Goal: Task Accomplishment & Management: Complete application form

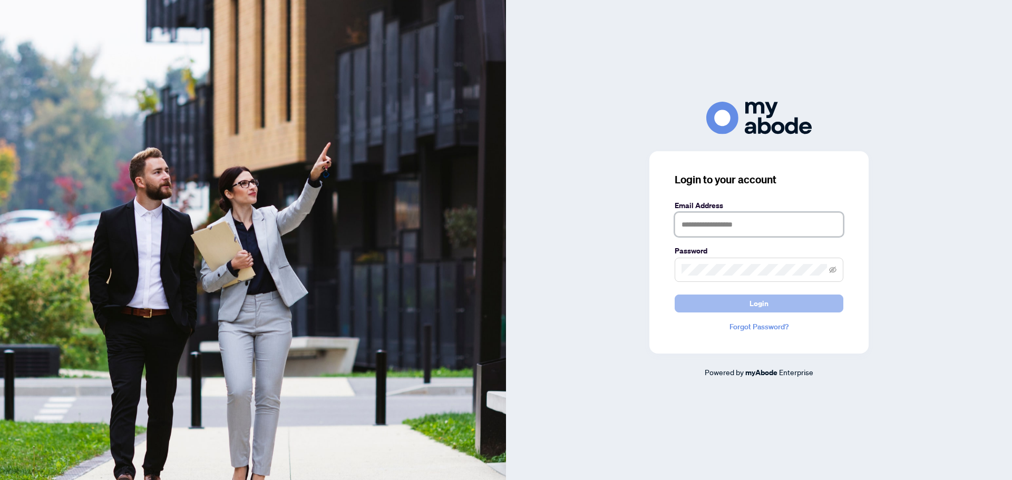
type input "**********"
click at [803, 305] on button "Login" at bounding box center [759, 304] width 169 height 18
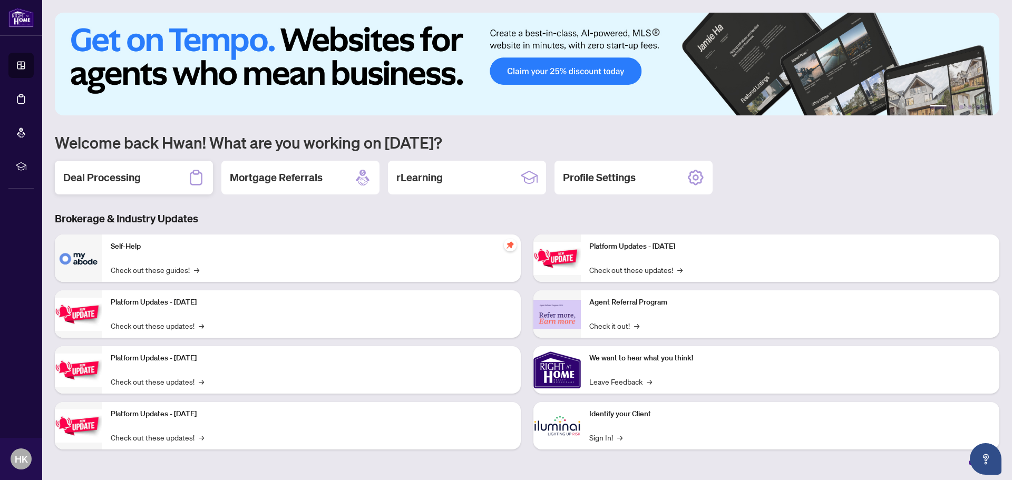
click at [145, 171] on div "Deal Processing" at bounding box center [134, 178] width 158 height 34
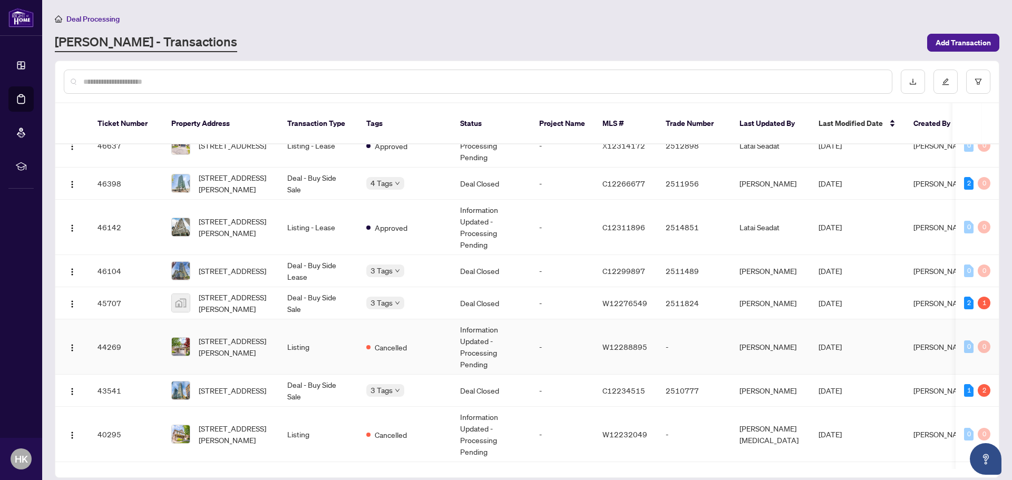
scroll to position [422, 0]
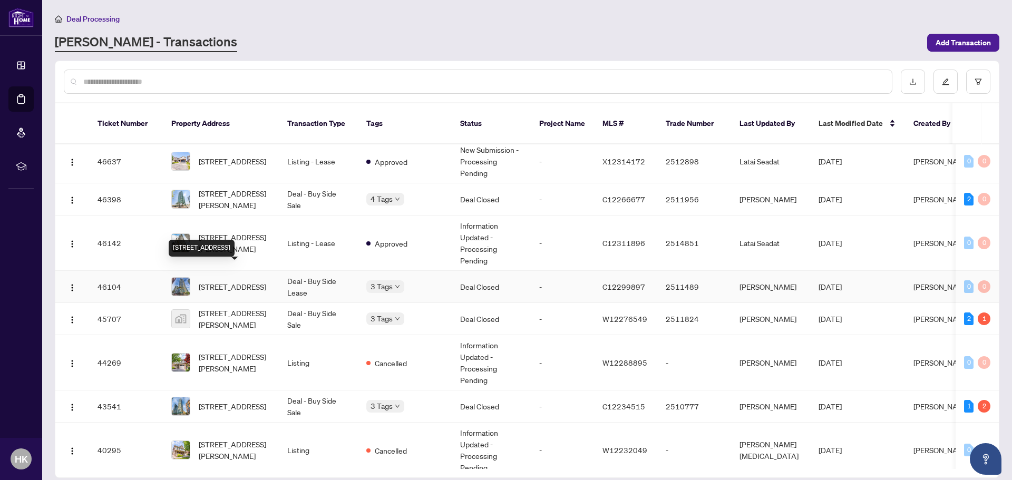
click at [264, 281] on span "2505-8 Charlotte St, Toronto, Ontario M5V 0K4, Canada" at bounding box center [232, 287] width 67 height 12
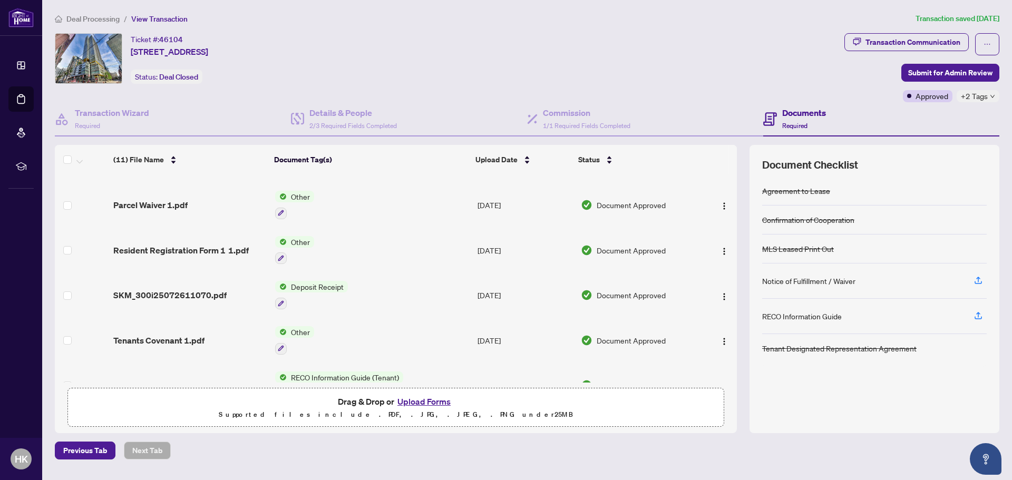
scroll to position [264, 0]
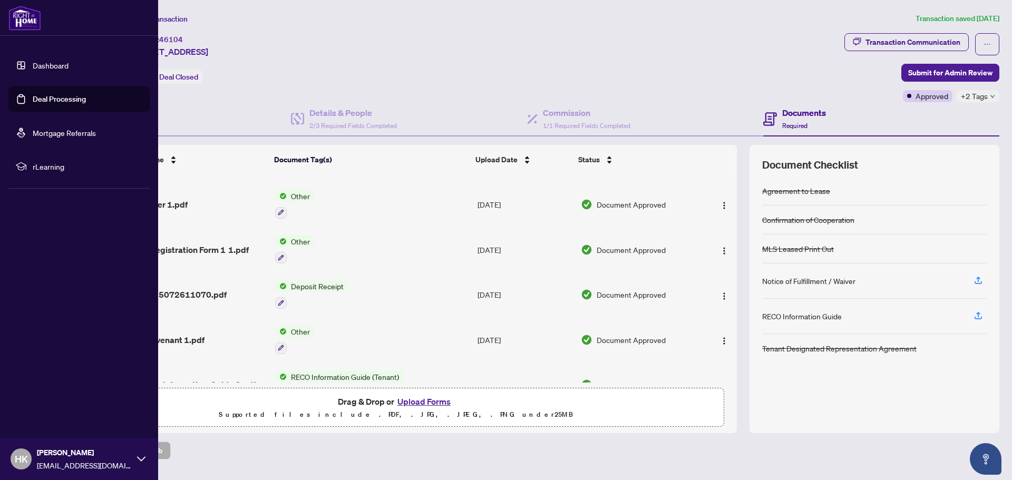
click at [69, 94] on link "Deal Processing" at bounding box center [59, 98] width 53 height 9
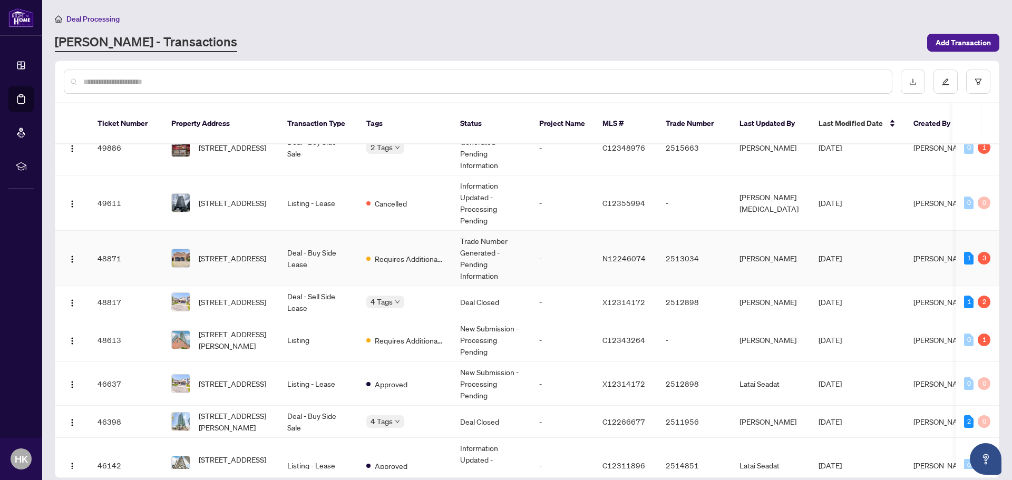
scroll to position [264, 0]
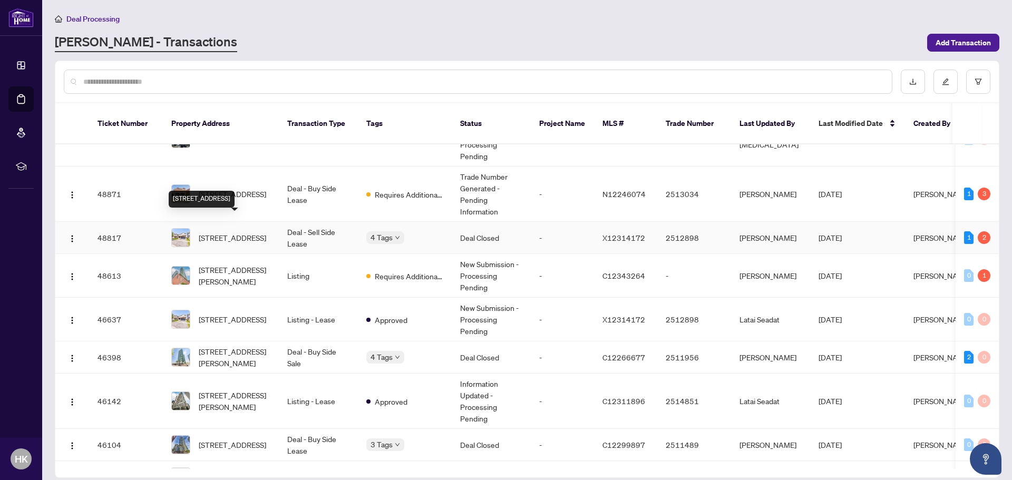
click at [247, 232] on span "34 Parkvale Dr, Kitchener, Ontario N2R 1Z5, Canada" at bounding box center [232, 238] width 67 height 12
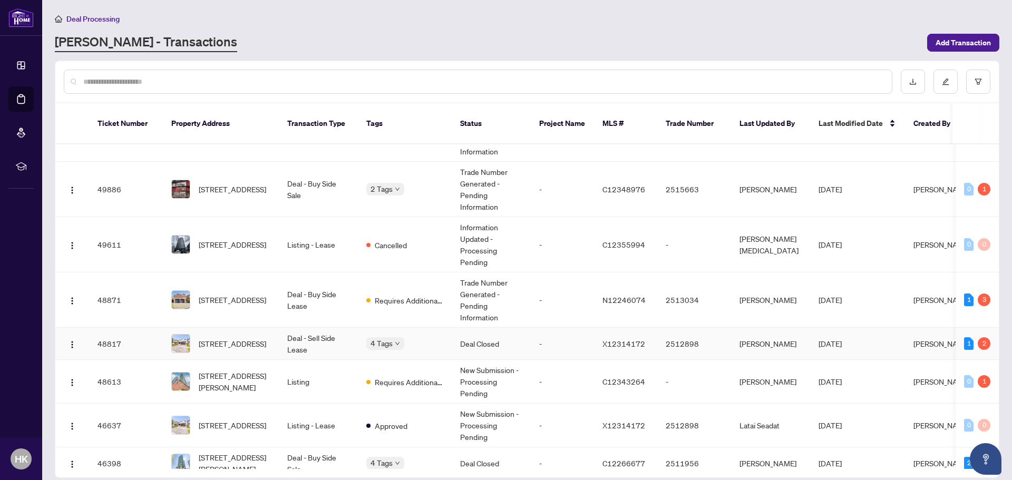
scroll to position [158, 0]
click at [266, 294] on span "73 Woodriver St, Richmond Hill, Ontario L4S 1H6, Canada" at bounding box center [232, 300] width 67 height 12
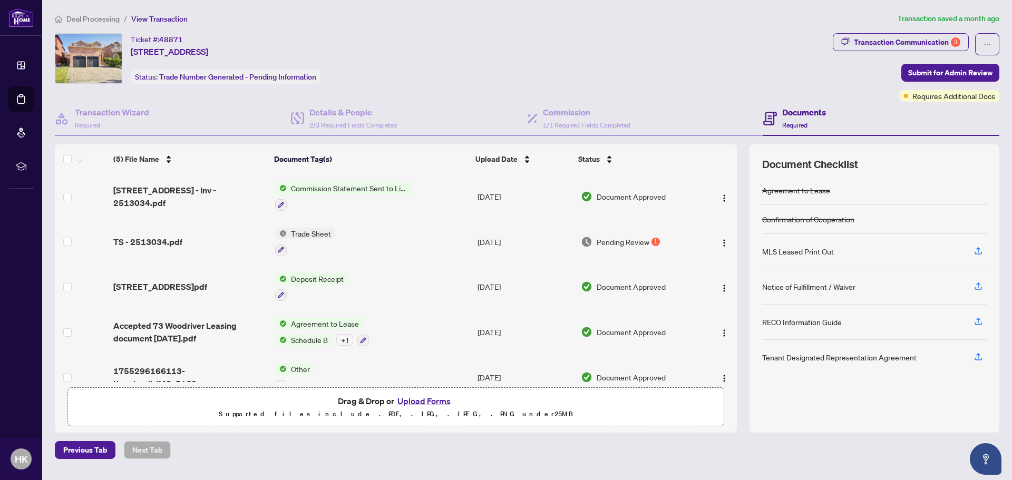
click at [899, 28] on div "Deal Processing / View Transaction Transaction saved a month ago Ticket #: 4887…" at bounding box center [527, 236] width 953 height 446
click at [895, 35] on div "Transaction Communication 3" at bounding box center [907, 42] width 106 height 17
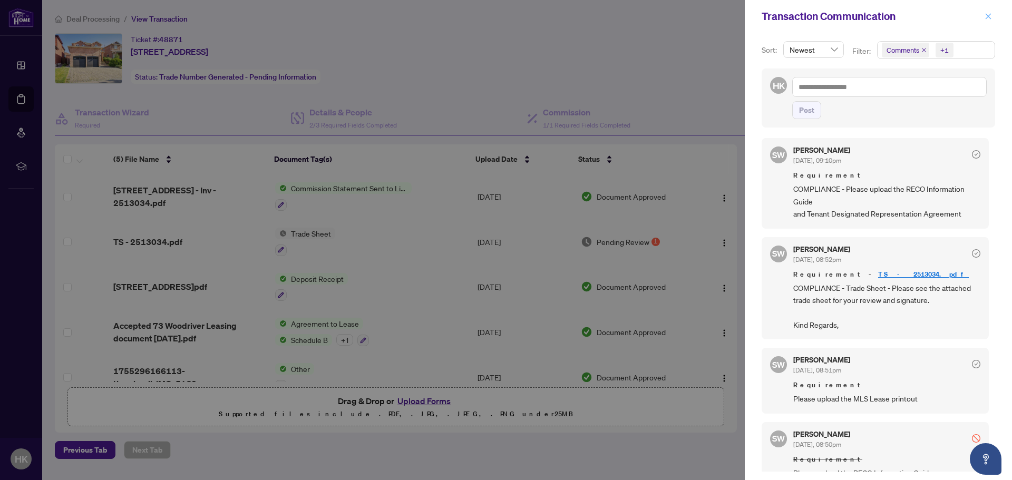
click at [988, 16] on icon "close" at bounding box center [989, 16] width 6 height 6
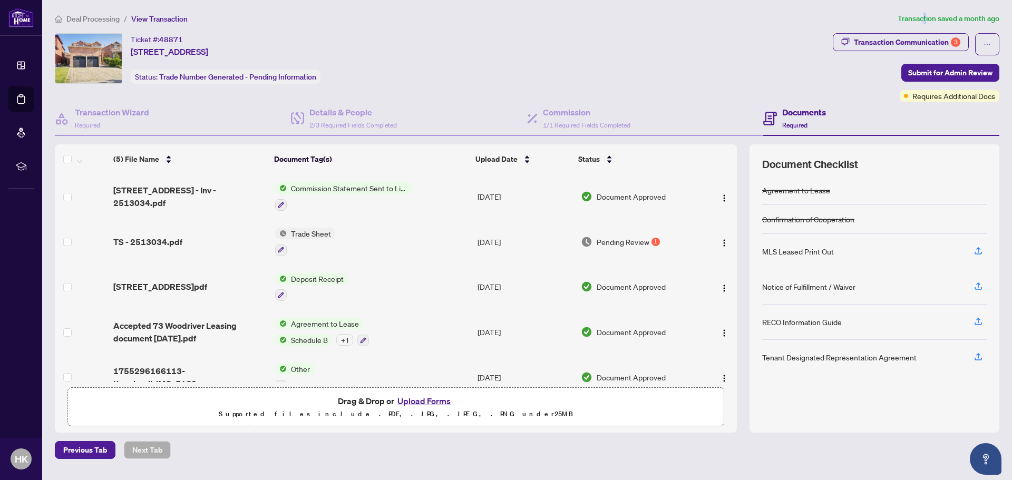
drag, startPoint x: 925, startPoint y: 22, endPoint x: 922, endPoint y: 30, distance: 8.5
click at [923, 28] on div "Deal Processing / View Transaction Transaction saved a month ago Ticket #: 4887…" at bounding box center [527, 236] width 953 height 446
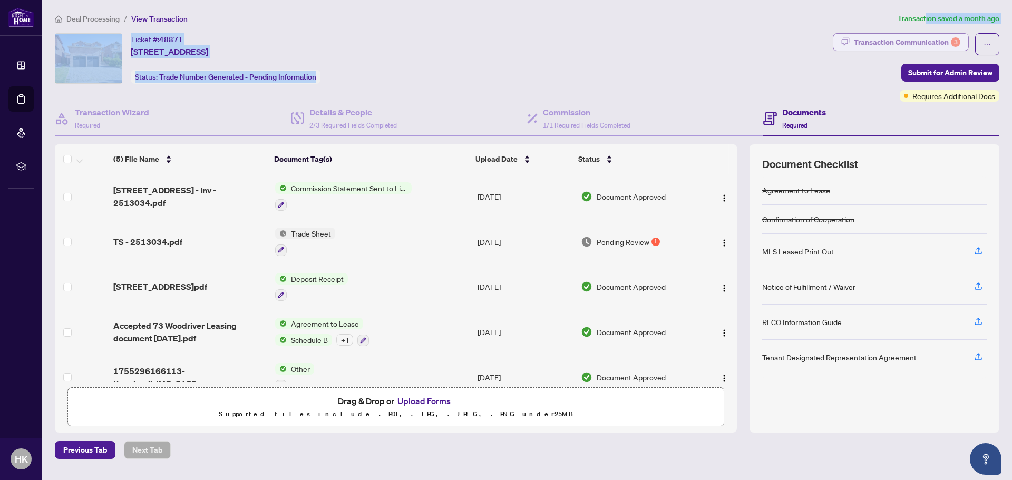
click at [919, 34] on div "Transaction Communication 3" at bounding box center [907, 42] width 106 height 17
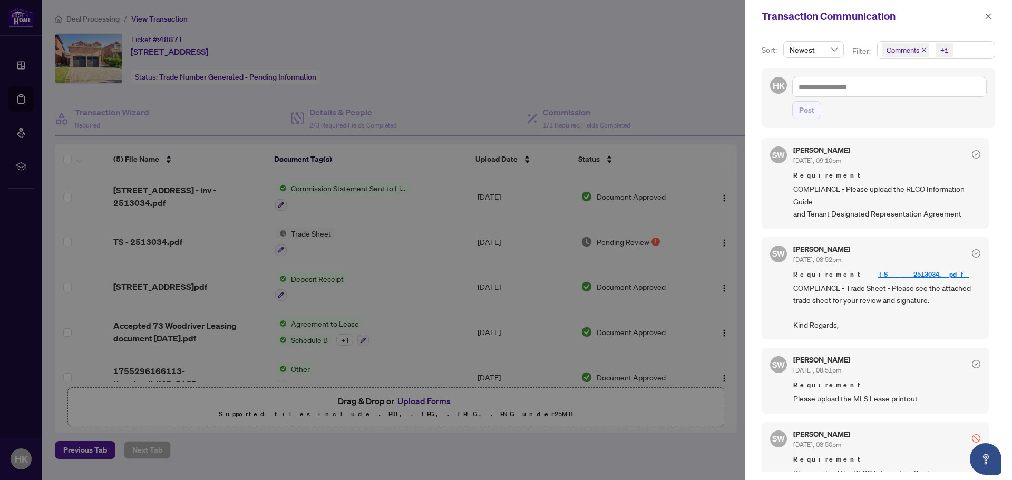
click at [658, 85] on div at bounding box center [506, 240] width 1012 height 480
click at [987, 17] on icon "close" at bounding box center [987, 16] width 7 height 7
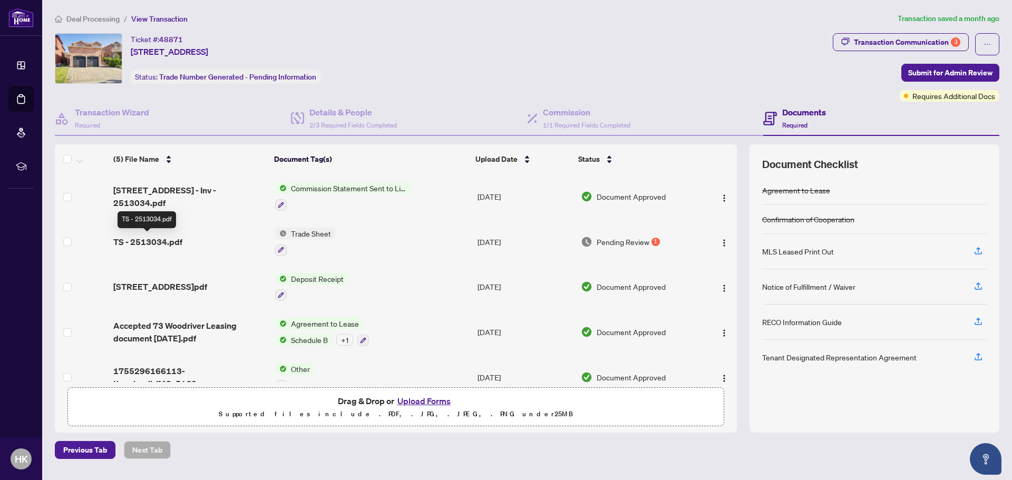
click at [138, 239] on span "TS - 2513034.pdf" at bounding box center [147, 242] width 69 height 13
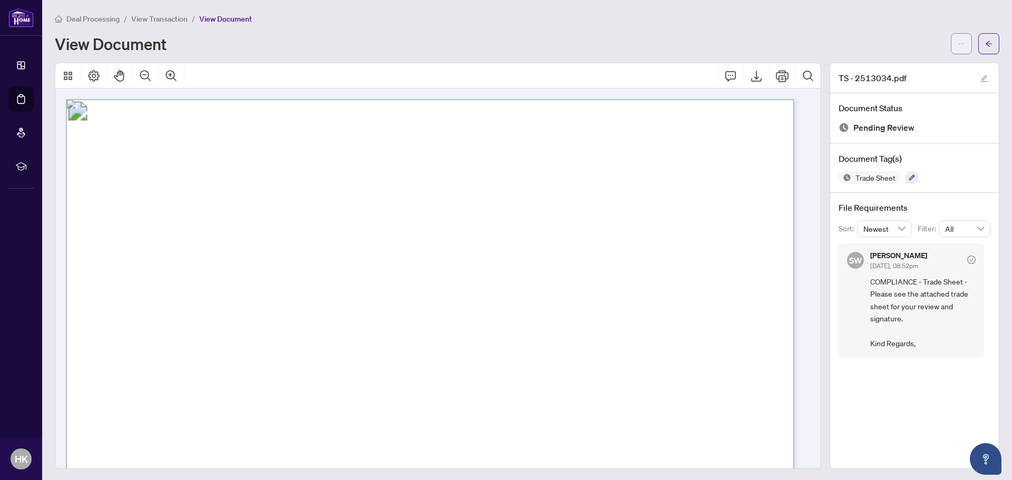
click at [958, 44] on icon "ellipsis" at bounding box center [961, 43] width 7 height 7
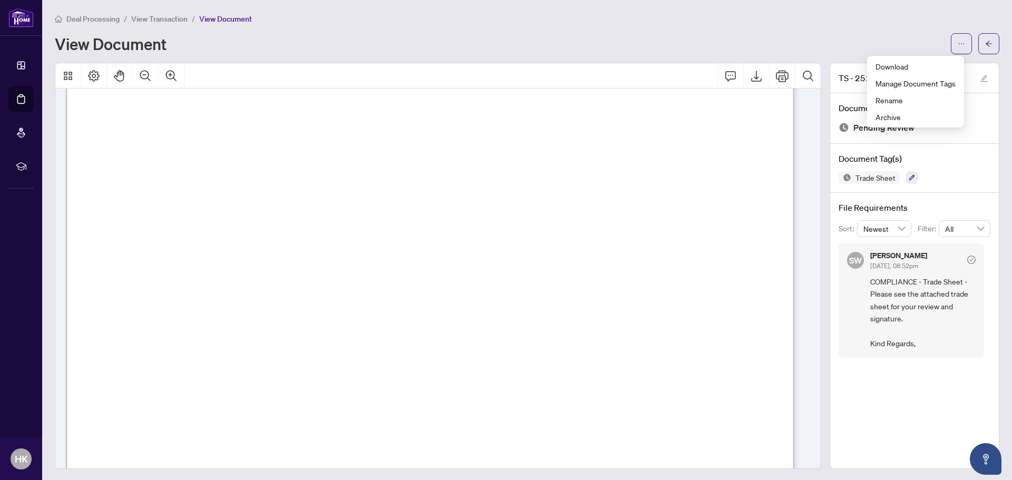
scroll to position [369, 0]
click at [985, 40] on button "button" at bounding box center [988, 43] width 21 height 21
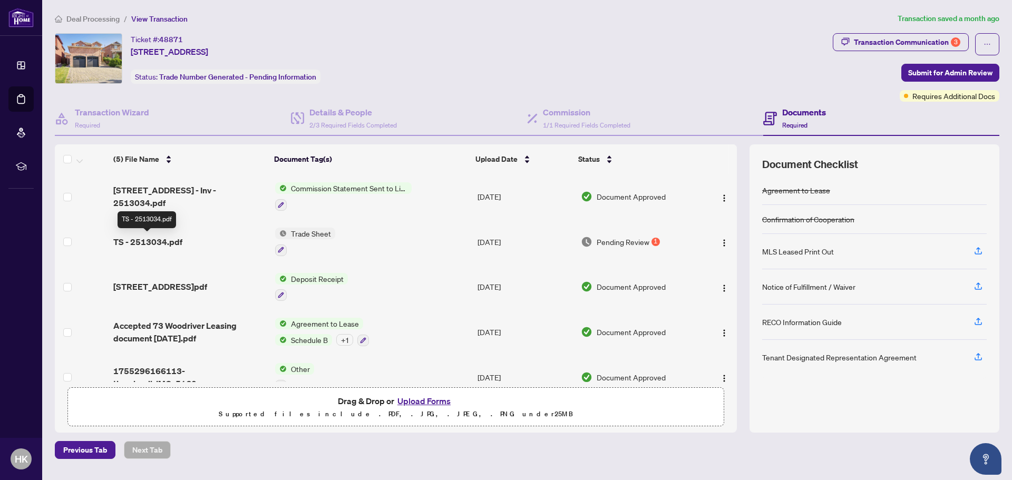
click at [158, 243] on span "TS - 2513034.pdf" at bounding box center [147, 242] width 69 height 13
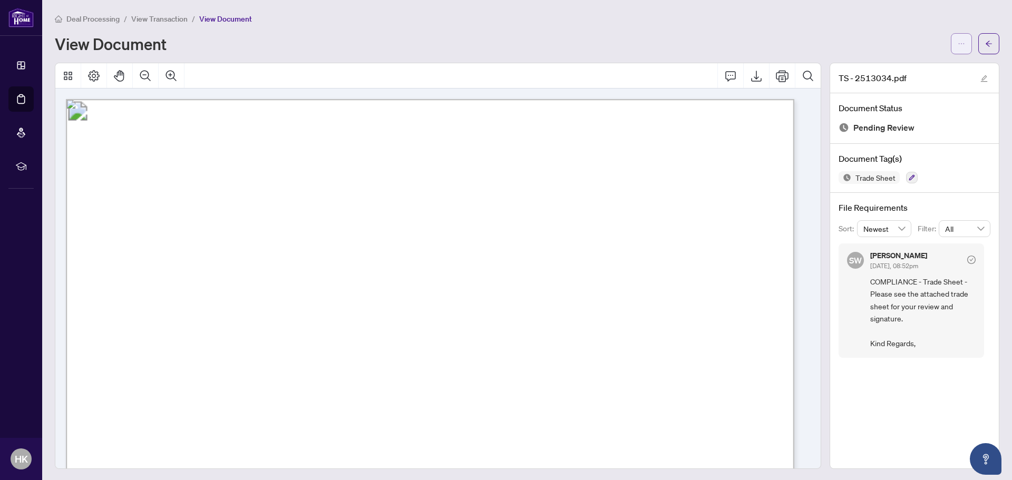
click at [951, 41] on button "button" at bounding box center [961, 43] width 21 height 21
click at [895, 69] on span "Download" at bounding box center [915, 67] width 80 height 12
click at [749, 47] on div "View Document" at bounding box center [500, 43] width 890 height 17
click at [985, 43] on icon "arrow-left" at bounding box center [988, 43] width 7 height 7
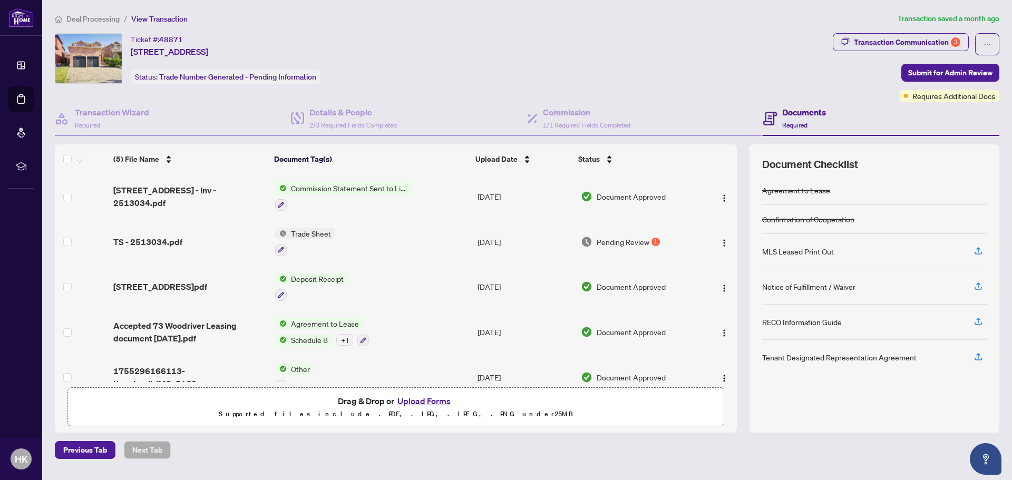
click at [450, 395] on span "Drag & Drop or Upload Forms Supported files include .PDF, .JPG, .JPEG, .PNG und…" at bounding box center [396, 407] width 656 height 39
click at [446, 399] on button "Upload Forms" at bounding box center [424, 401] width 60 height 14
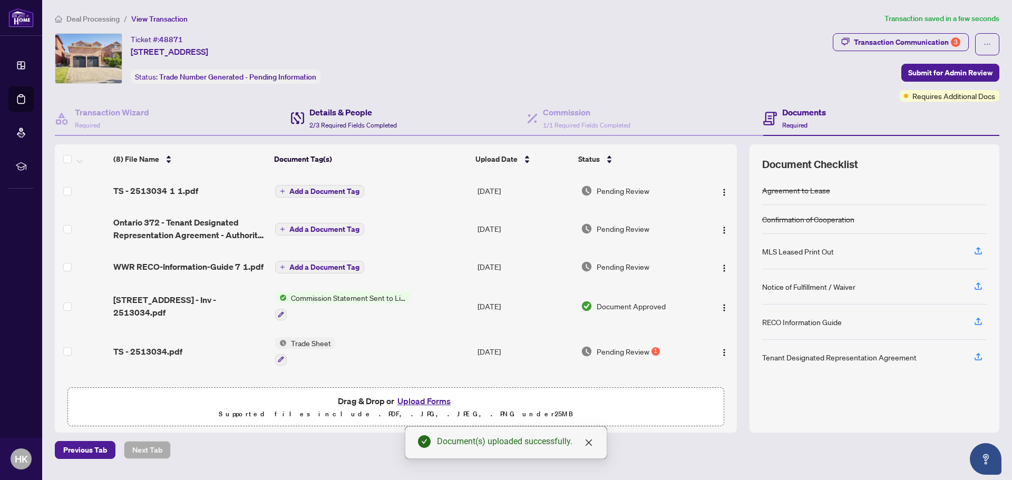
click at [340, 121] on span "2/3 Required Fields Completed" at bounding box center [352, 125] width 87 height 8
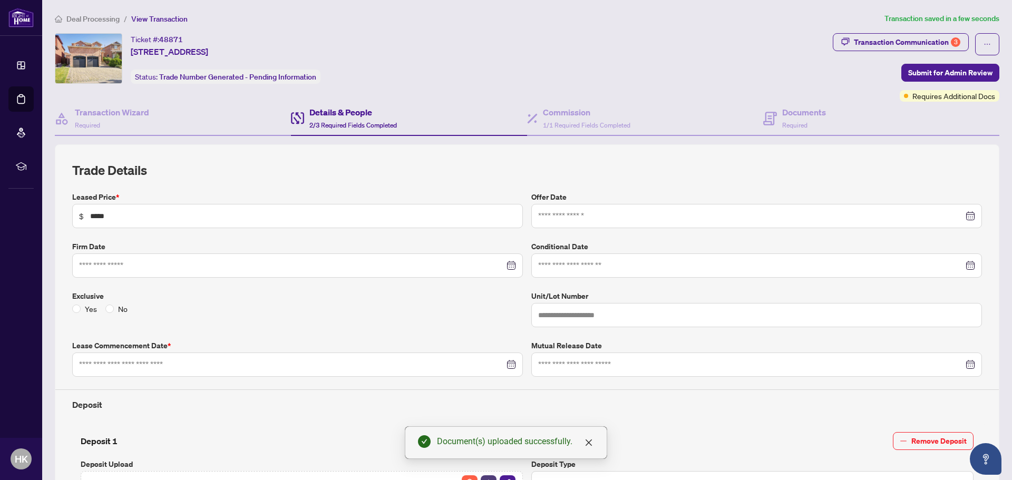
type input "**********"
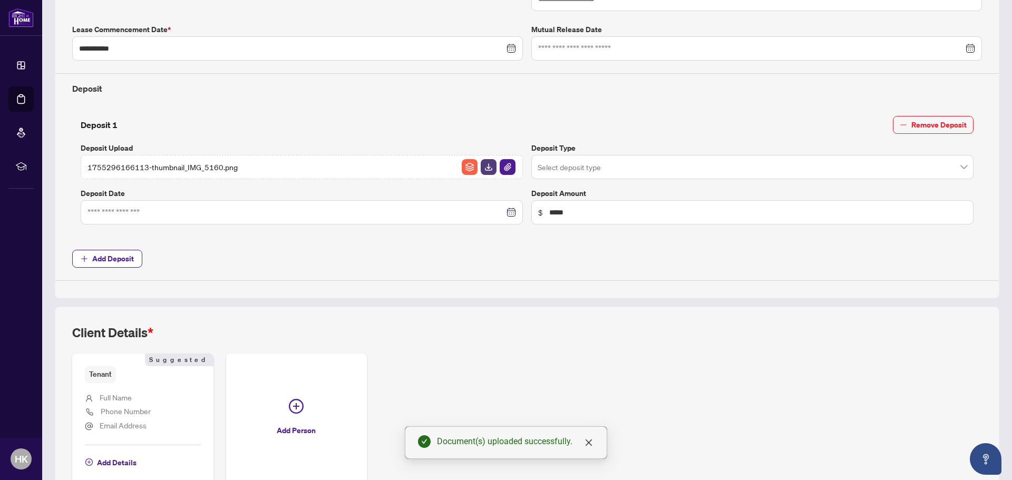
scroll to position [376, 0]
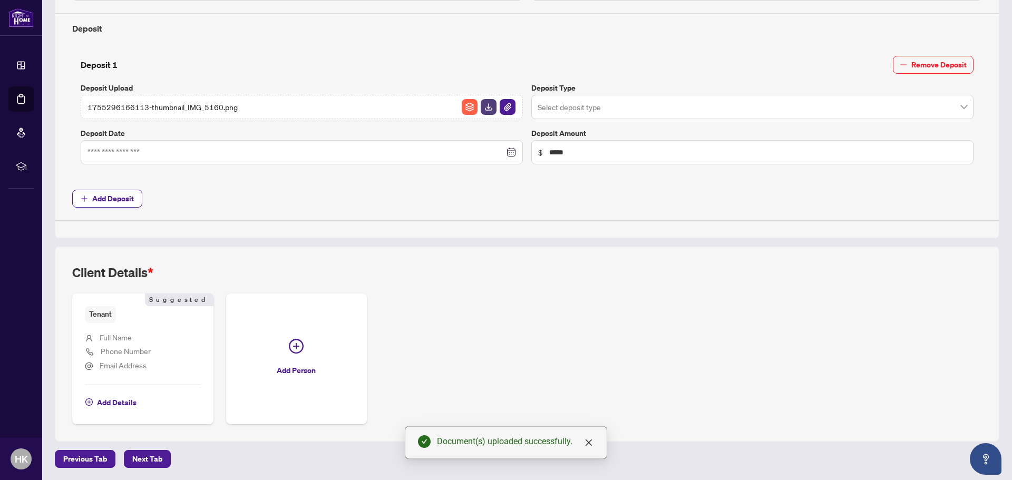
drag, startPoint x: 94, startPoint y: 314, endPoint x: 110, endPoint y: 346, distance: 36.1
click at [93, 317] on span "Tenant" at bounding box center [100, 314] width 31 height 16
click at [120, 397] on span "Add Details" at bounding box center [117, 402] width 40 height 17
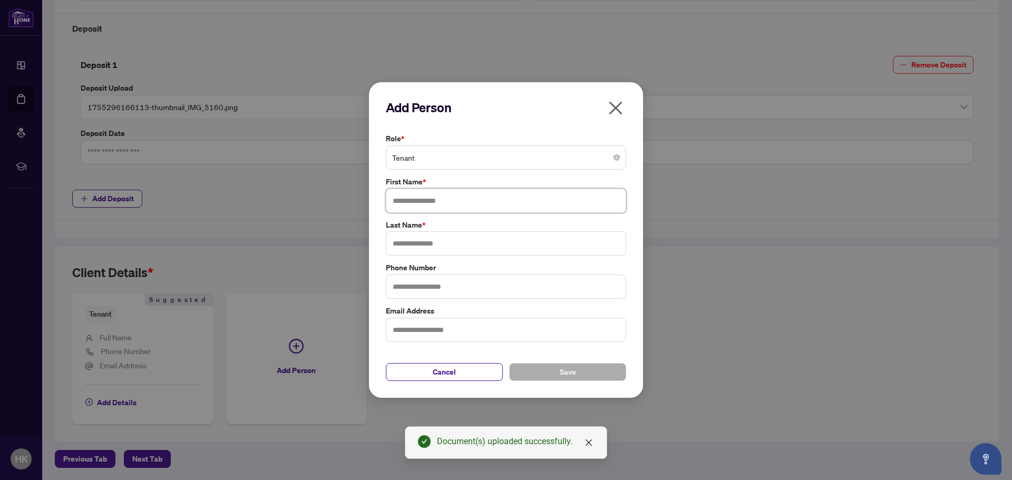
click at [466, 206] on input "text" at bounding box center [506, 201] width 240 height 24
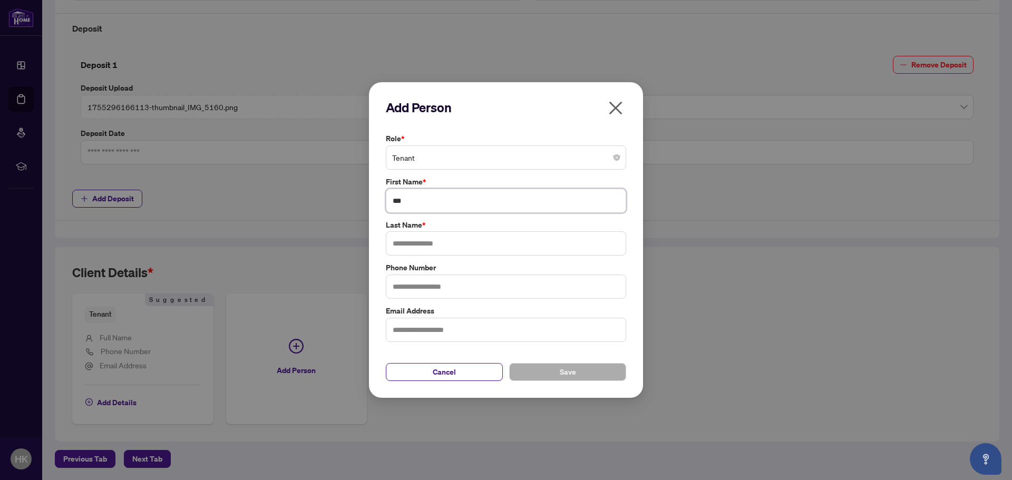
type input "***"
type input "****"
click at [543, 359] on div "Cancel Save" at bounding box center [506, 365] width 240 height 31
click at [542, 369] on button "Save" at bounding box center [567, 372] width 117 height 18
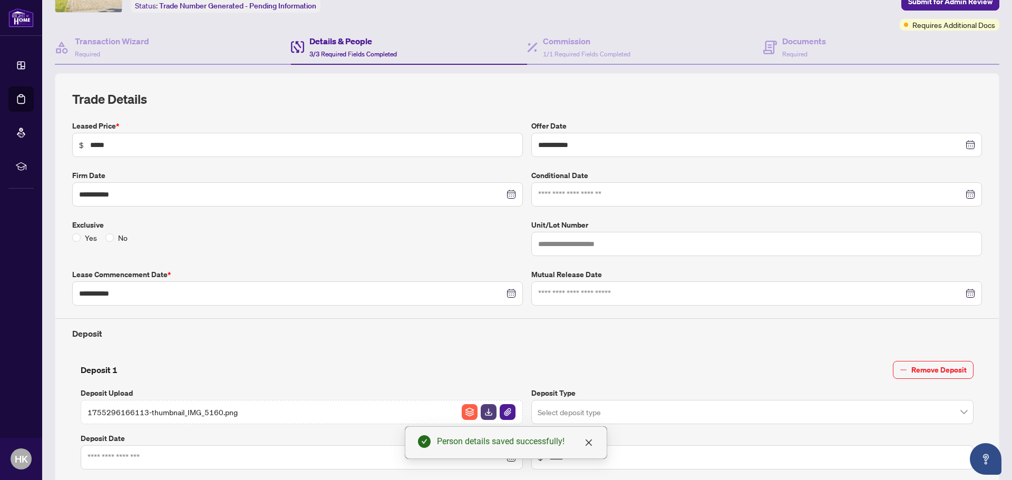
scroll to position [0, 0]
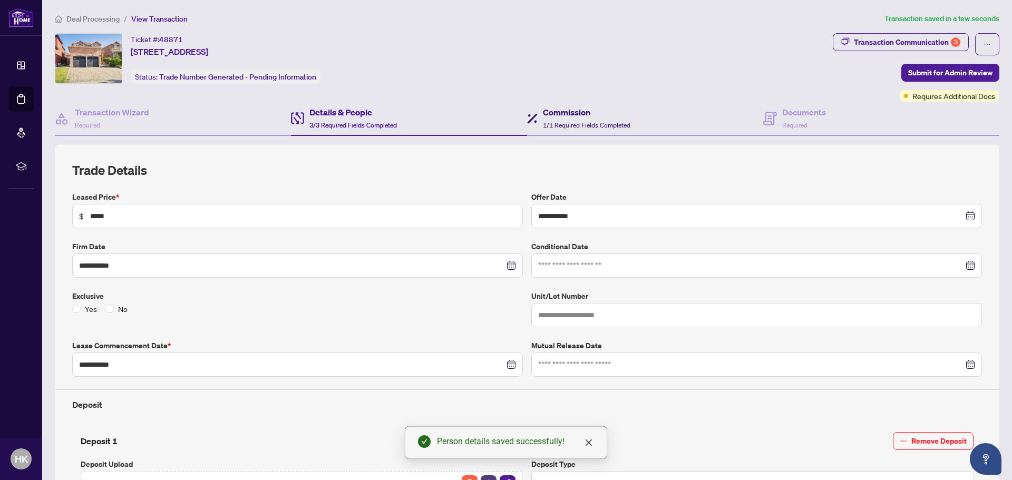
click at [574, 112] on h4 "Commission" at bounding box center [586, 112] width 87 height 13
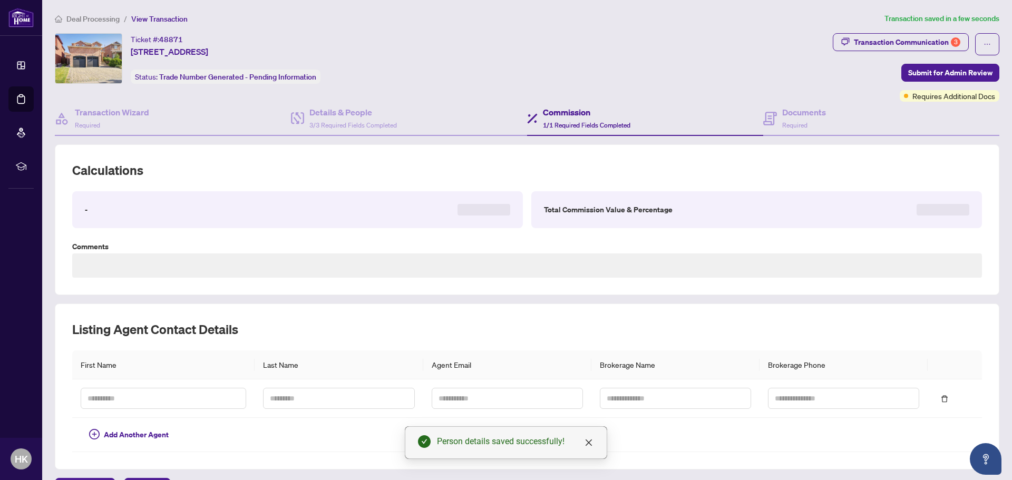
type textarea "**********"
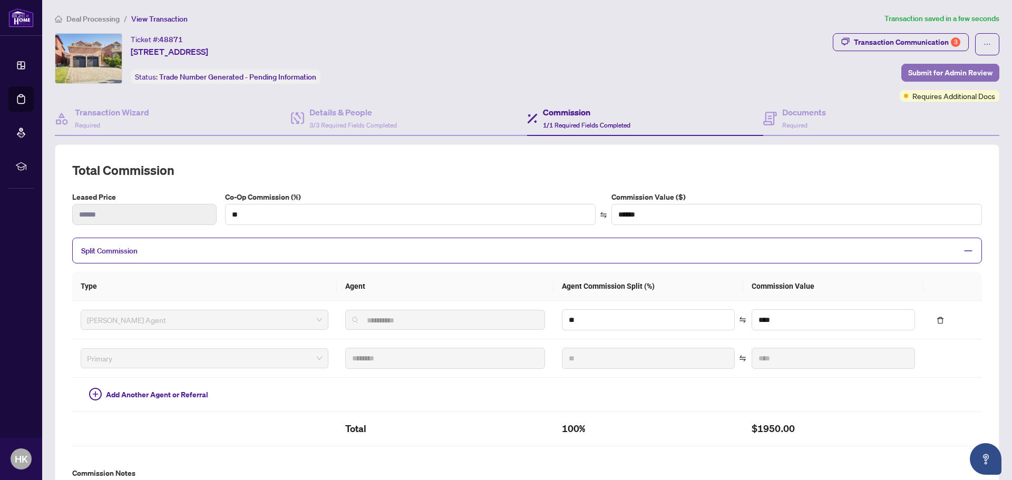
click at [943, 73] on span "Submit for Admin Review" at bounding box center [950, 72] width 84 height 17
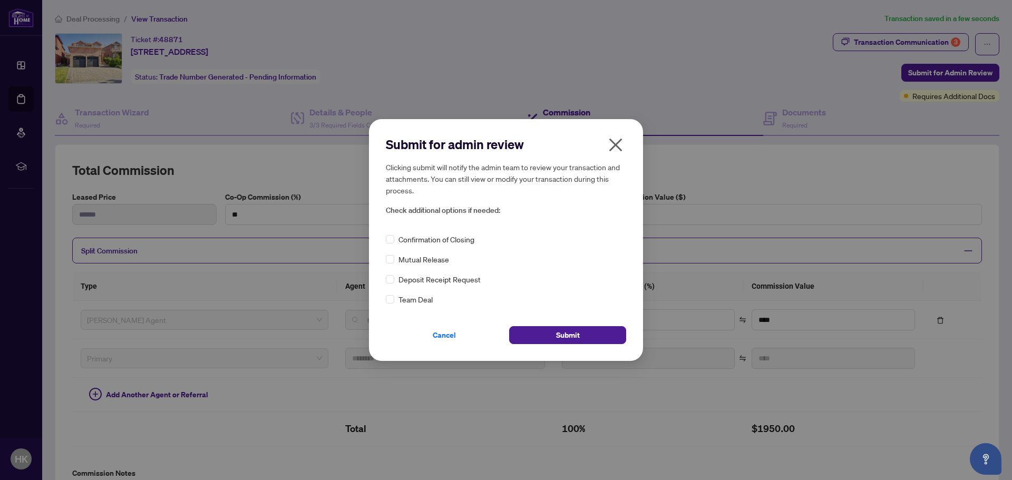
drag, startPoint x: 383, startPoint y: 240, endPoint x: 395, endPoint y: 233, distance: 14.4
click at [395, 233] on div "Submit for admin review Clicking submit will notify the admin team to review yo…" at bounding box center [506, 240] width 274 height 242
click at [395, 233] on div "Confirmation of Closing" at bounding box center [506, 239] width 240 height 12
click at [571, 328] on span "Submit" at bounding box center [568, 335] width 24 height 17
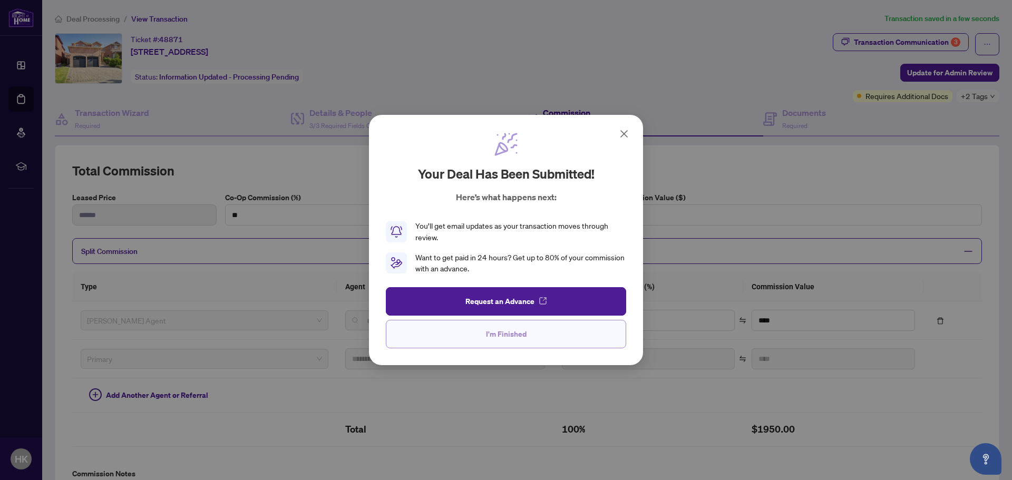
click at [521, 342] on span "I'm Finished" at bounding box center [506, 334] width 41 height 17
